Goal: Task Accomplishment & Management: Manage account settings

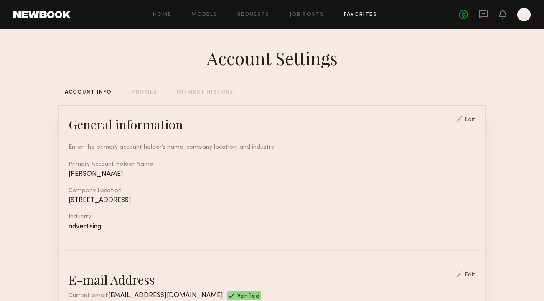
click at [351, 16] on link "Favorites" at bounding box center [360, 14] width 33 height 5
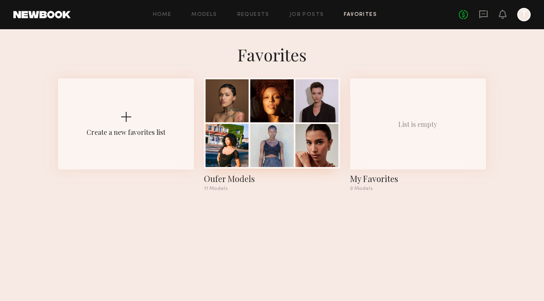
click at [254, 116] on div at bounding box center [271, 100] width 43 height 43
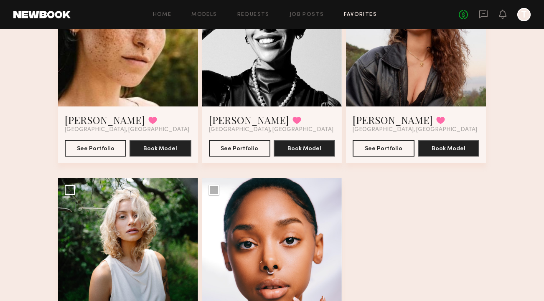
scroll to position [656, 0]
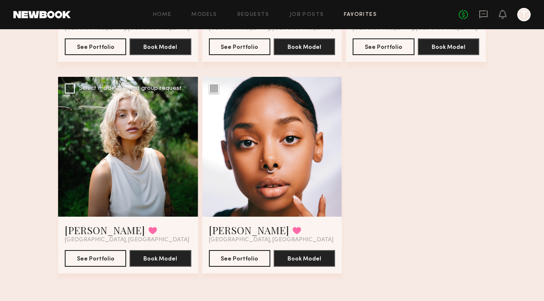
click at [133, 157] on div at bounding box center [128, 147] width 140 height 140
click at [138, 163] on div at bounding box center [128, 147] width 140 height 140
click at [117, 87] on div "Select model to send group request" at bounding box center [130, 89] width 103 height 6
click at [87, 254] on button "See Portfolio" at bounding box center [95, 258] width 61 height 17
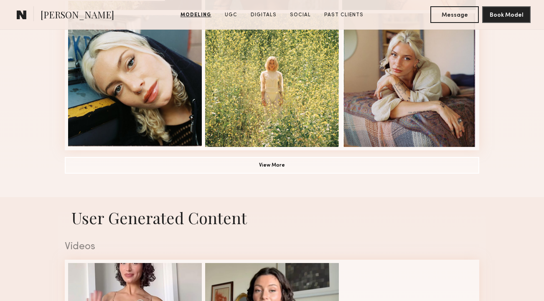
scroll to position [639, 0]
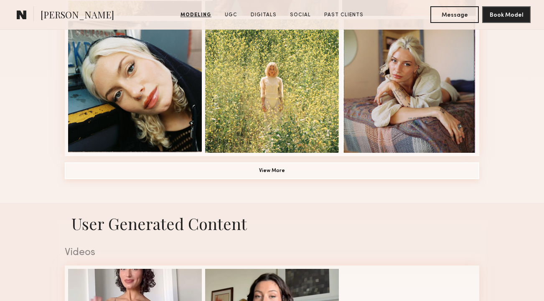
click at [251, 171] on button "View More" at bounding box center [272, 171] width 415 height 17
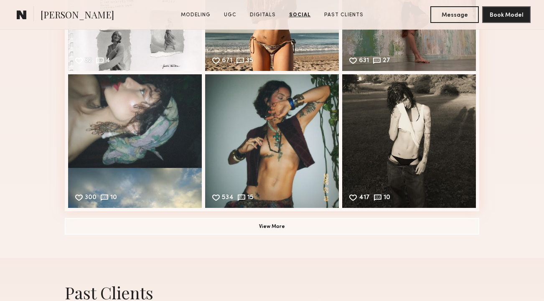
scroll to position [2089, 0]
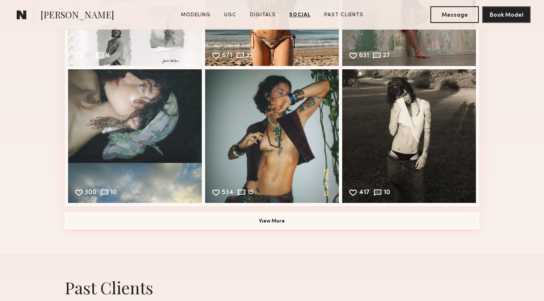
click at [290, 215] on button "View More" at bounding box center [272, 221] width 415 height 17
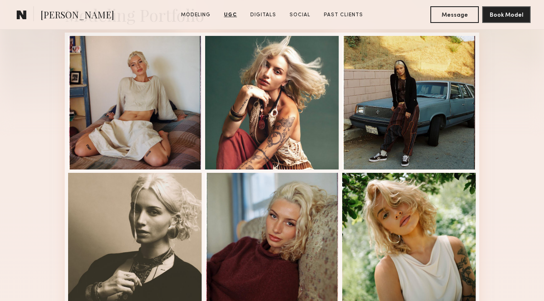
scroll to position [0, 0]
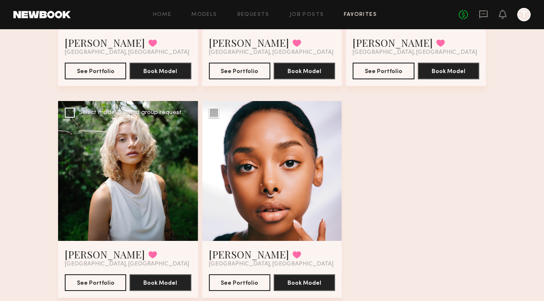
scroll to position [638, 0]
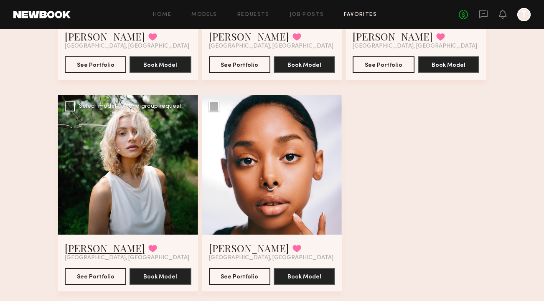
click at [98, 242] on link "[PERSON_NAME]" at bounding box center [105, 248] width 80 height 13
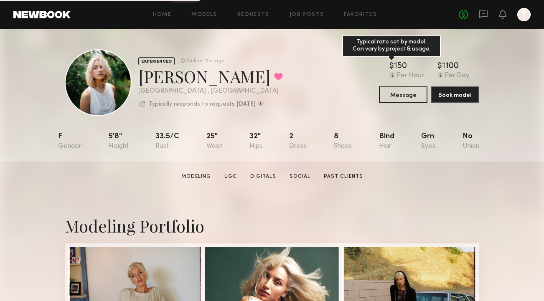
click at [393, 75] on common-icon at bounding box center [393, 75] width 6 height 6
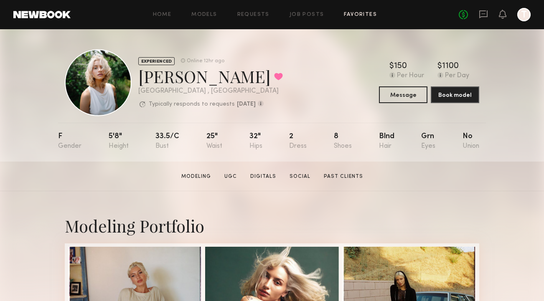
click at [362, 15] on link "Favorites" at bounding box center [360, 14] width 33 height 5
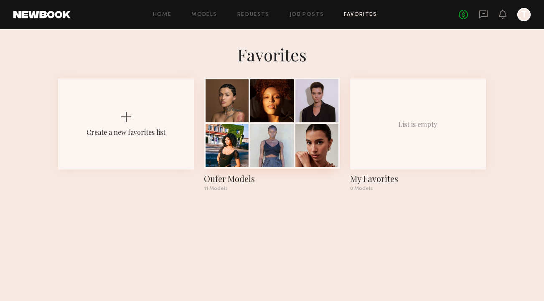
click at [284, 129] on div at bounding box center [271, 145] width 43 height 43
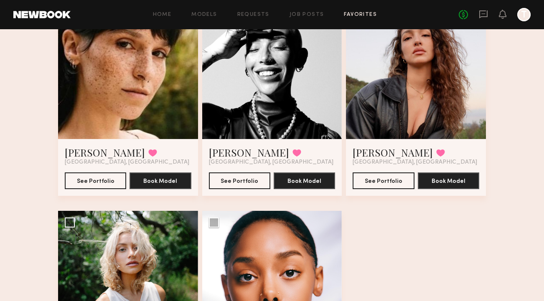
scroll to position [515, 0]
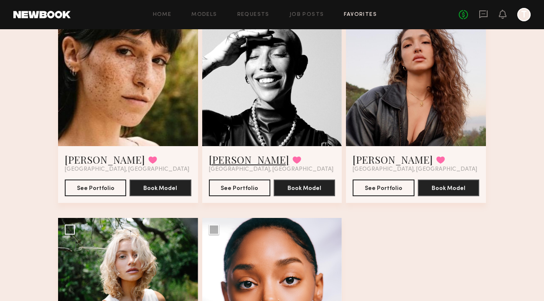
click at [231, 159] on link "Paige T." at bounding box center [249, 159] width 80 height 13
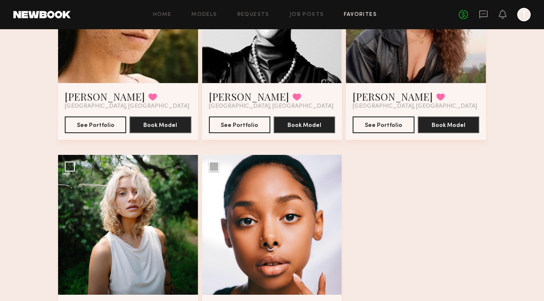
scroll to position [656, 0]
